Goal: Task Accomplishment & Management: Manage account settings

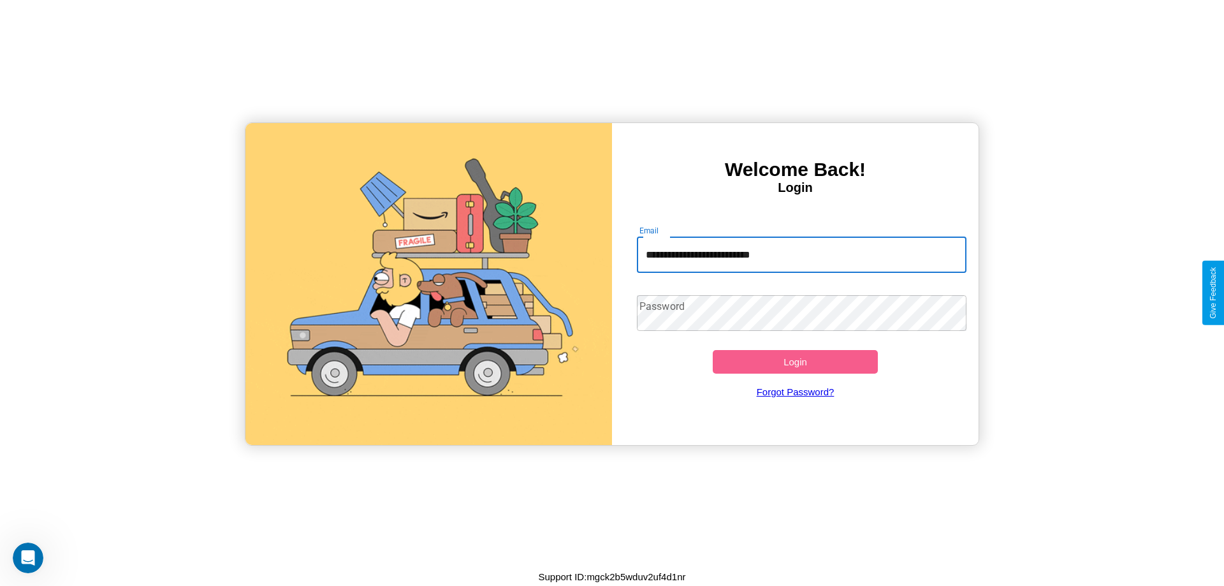
type input "**********"
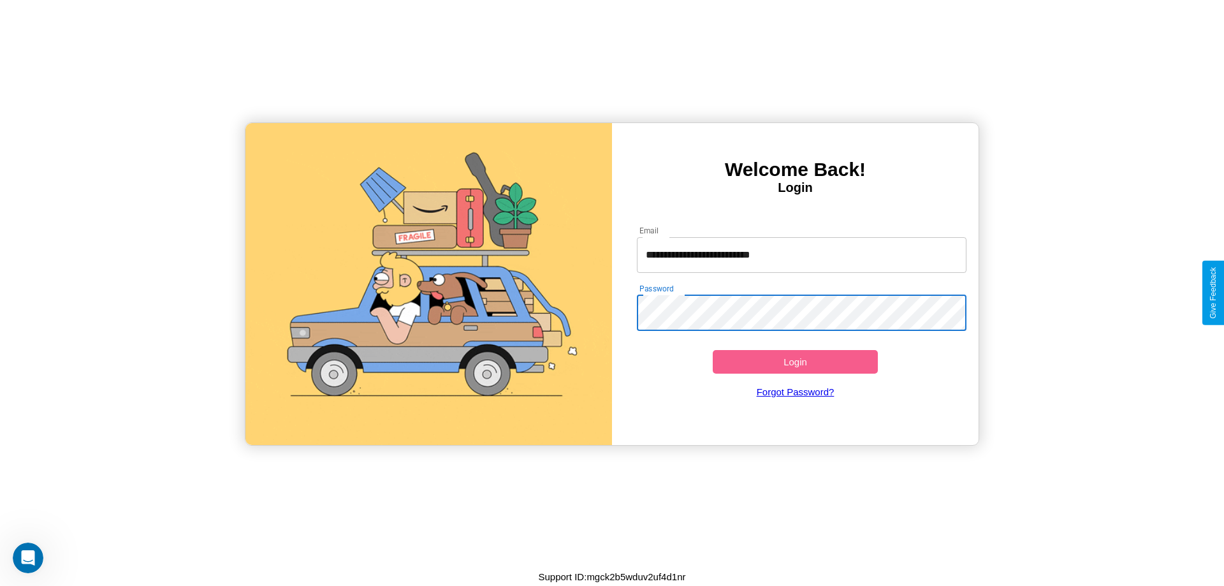
click at [795, 361] on button "Login" at bounding box center [795, 362] width 165 height 24
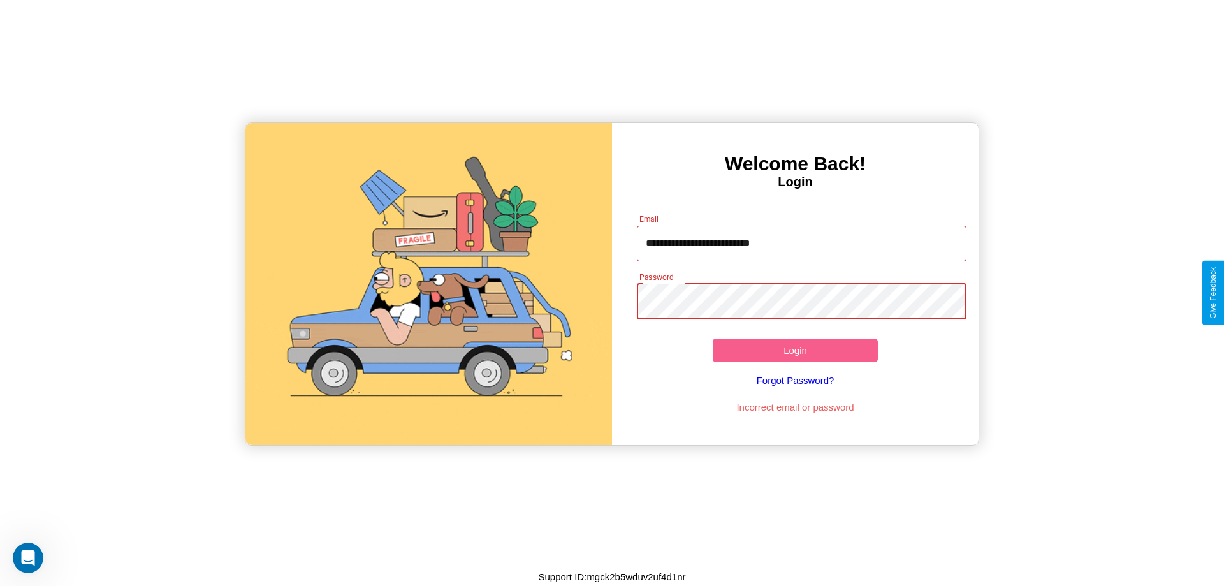
click at [795, 350] on button "Login" at bounding box center [795, 350] width 165 height 24
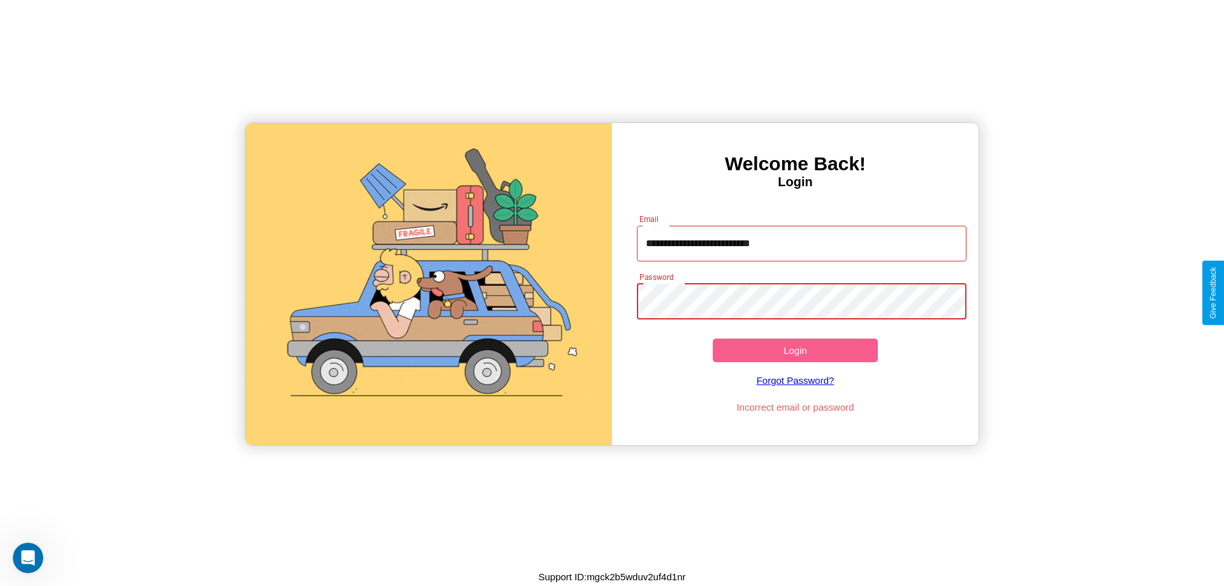
click at [795, 350] on button "Login" at bounding box center [795, 350] width 165 height 24
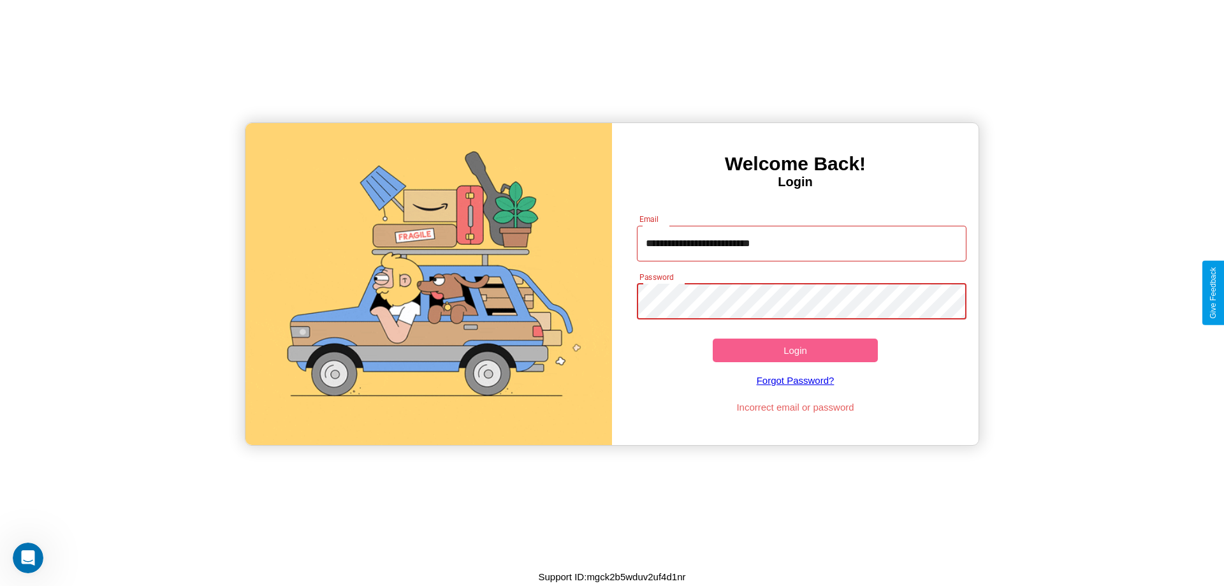
click at [795, 350] on button "Login" at bounding box center [795, 350] width 165 height 24
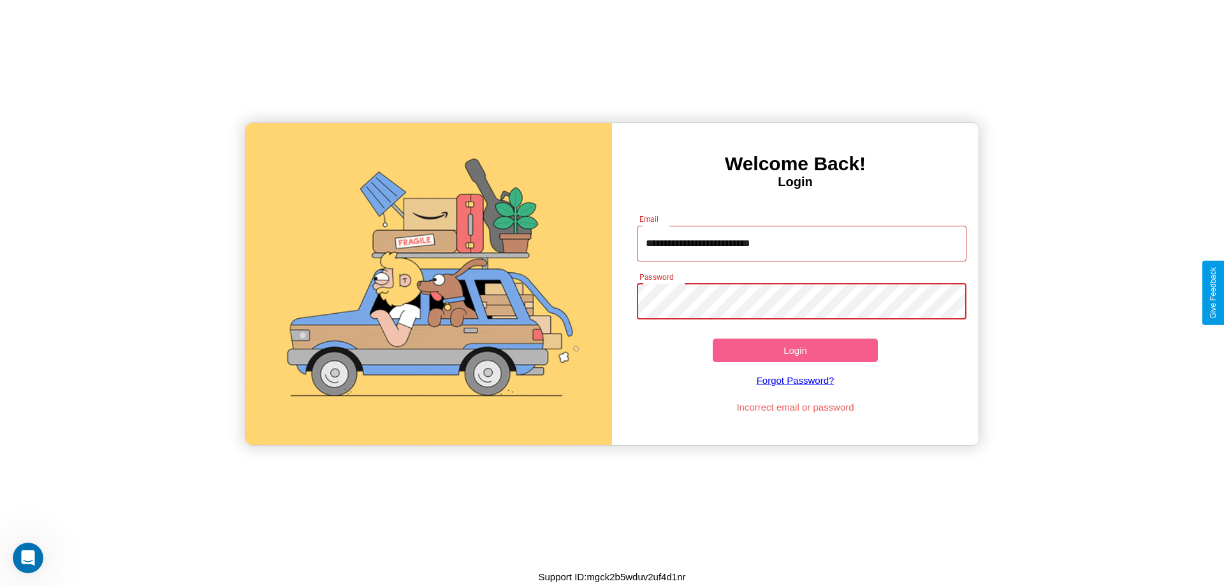
click at [795, 350] on button "Login" at bounding box center [795, 350] width 165 height 24
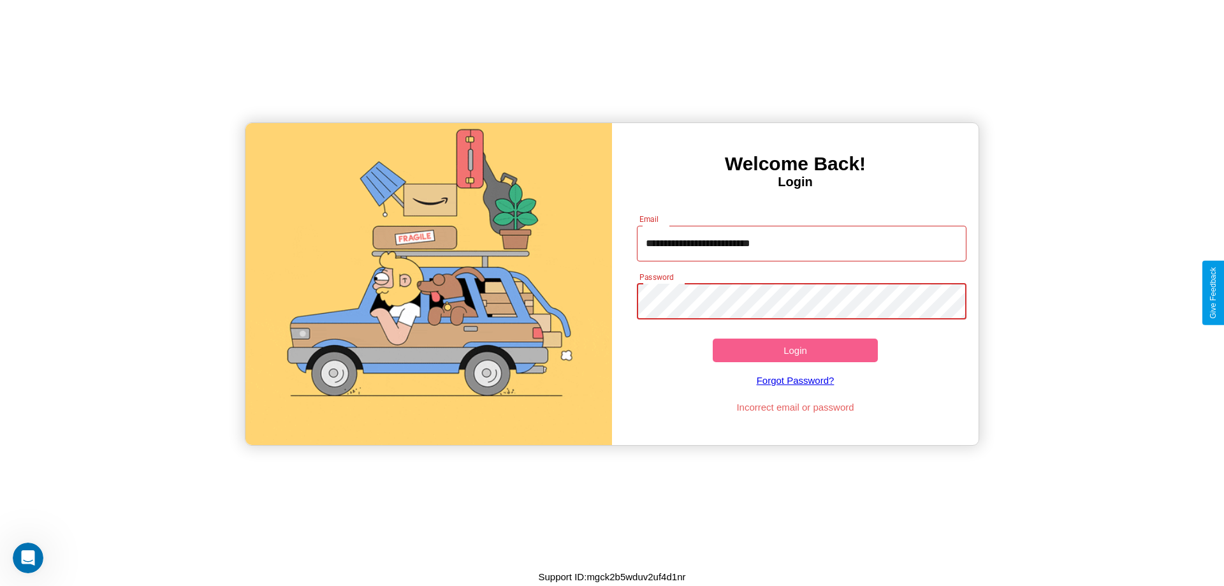
click at [795, 350] on button "Login" at bounding box center [795, 350] width 165 height 24
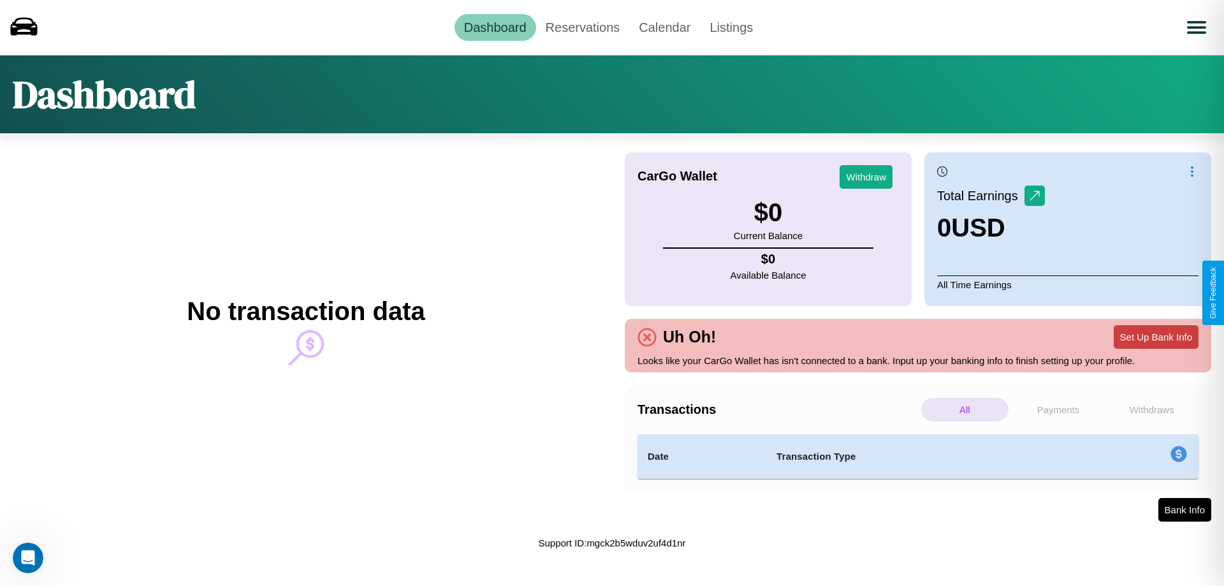
click at [1155, 337] on button "Set Up Bank Info" at bounding box center [1155, 337] width 85 height 24
